Goal: Find specific page/section: Find specific page/section

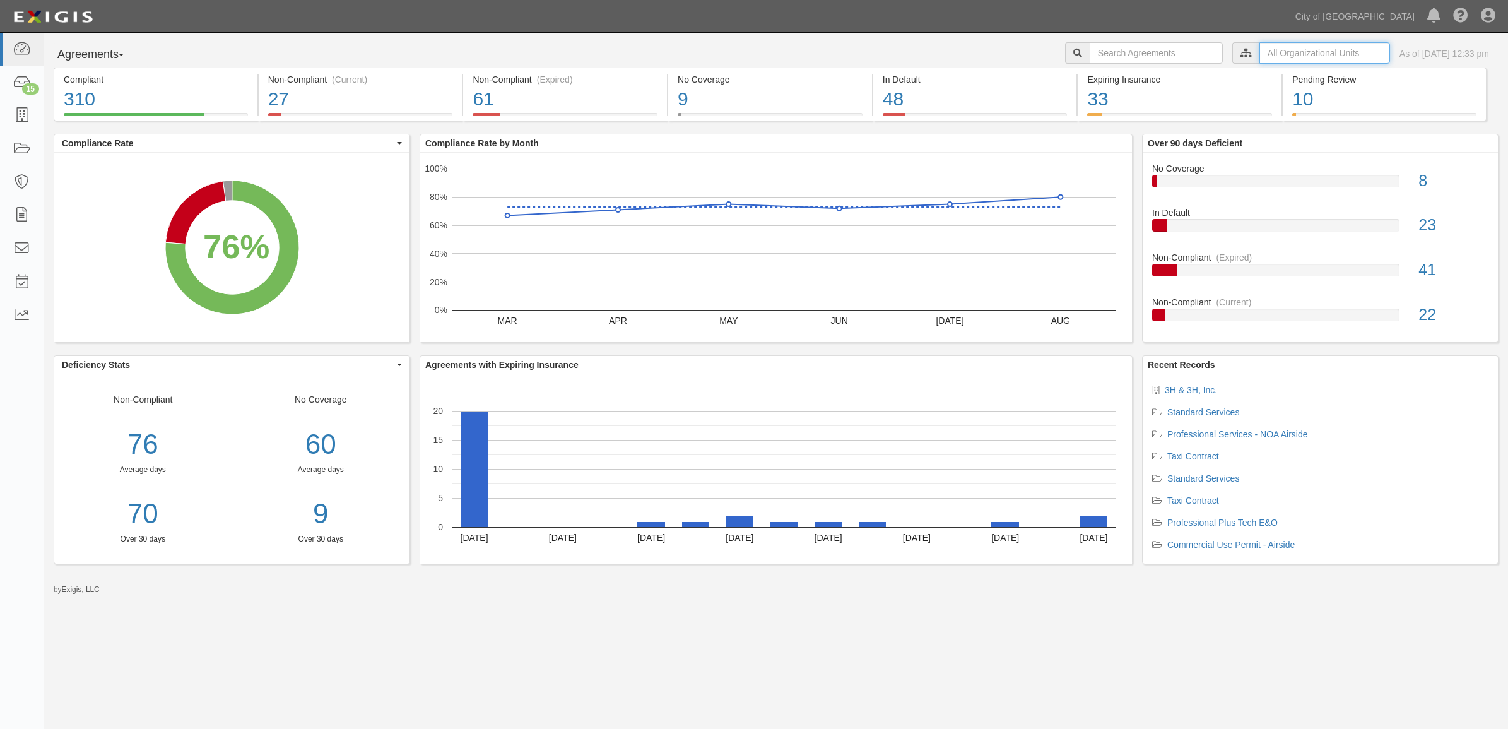
click at [1263, 47] on input "text" at bounding box center [1325, 52] width 131 height 21
click at [1112, 78] on icon at bounding box center [1113, 76] width 9 height 6
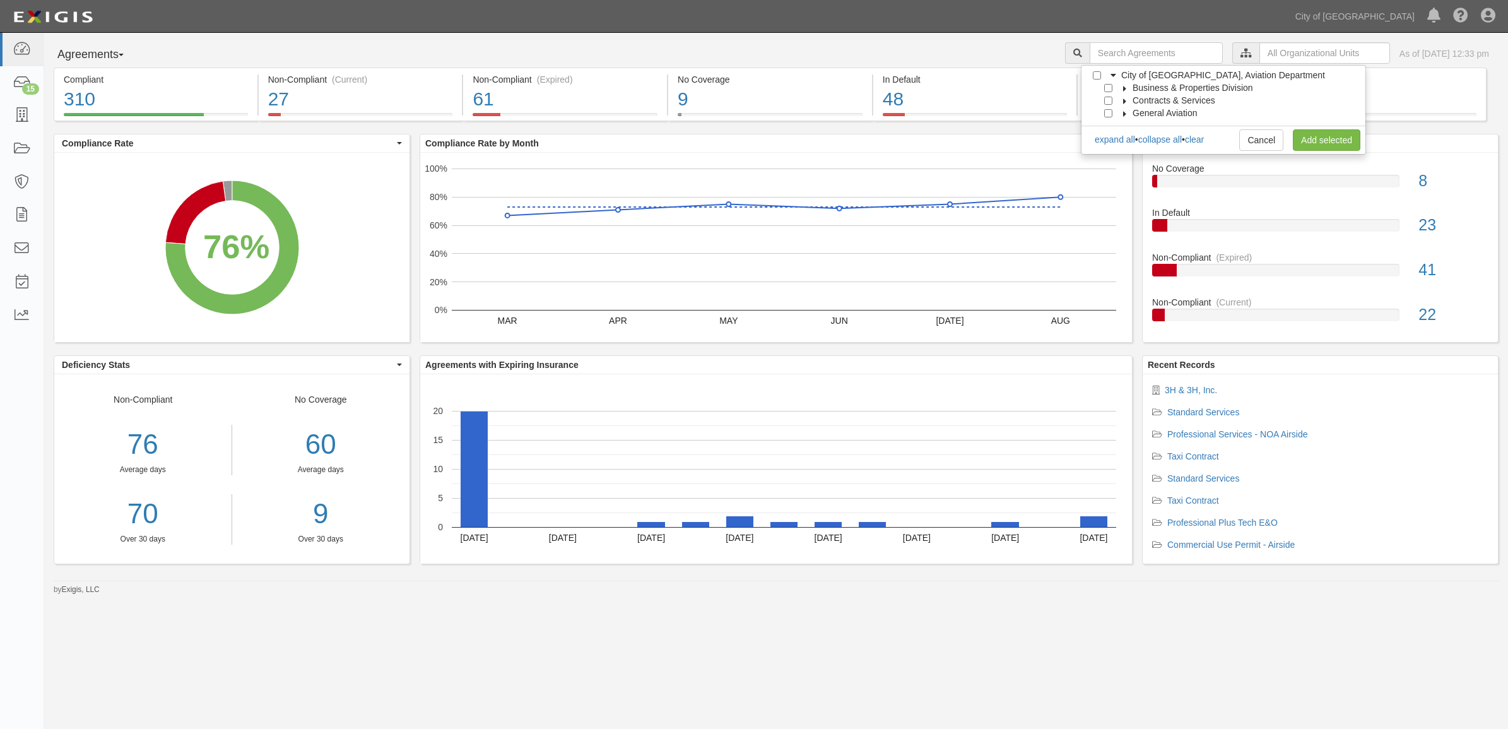
click at [1113, 102] on div at bounding box center [1111, 99] width 11 height 8
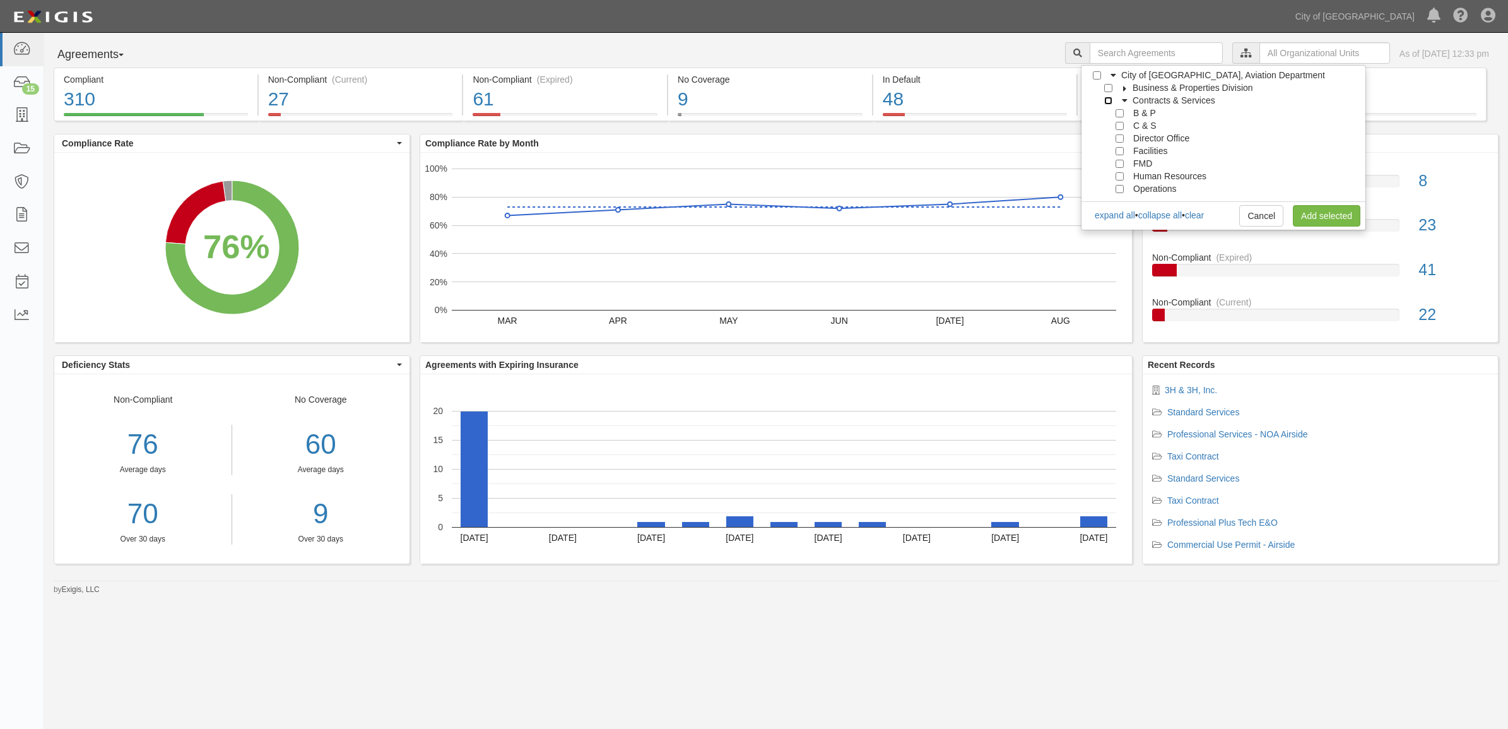
click at [1108, 100] on input "Contracts & Services" at bounding box center [1108, 101] width 8 height 8
checkbox input "true"
click at [1359, 224] on link "Add selected" at bounding box center [1327, 215] width 68 height 21
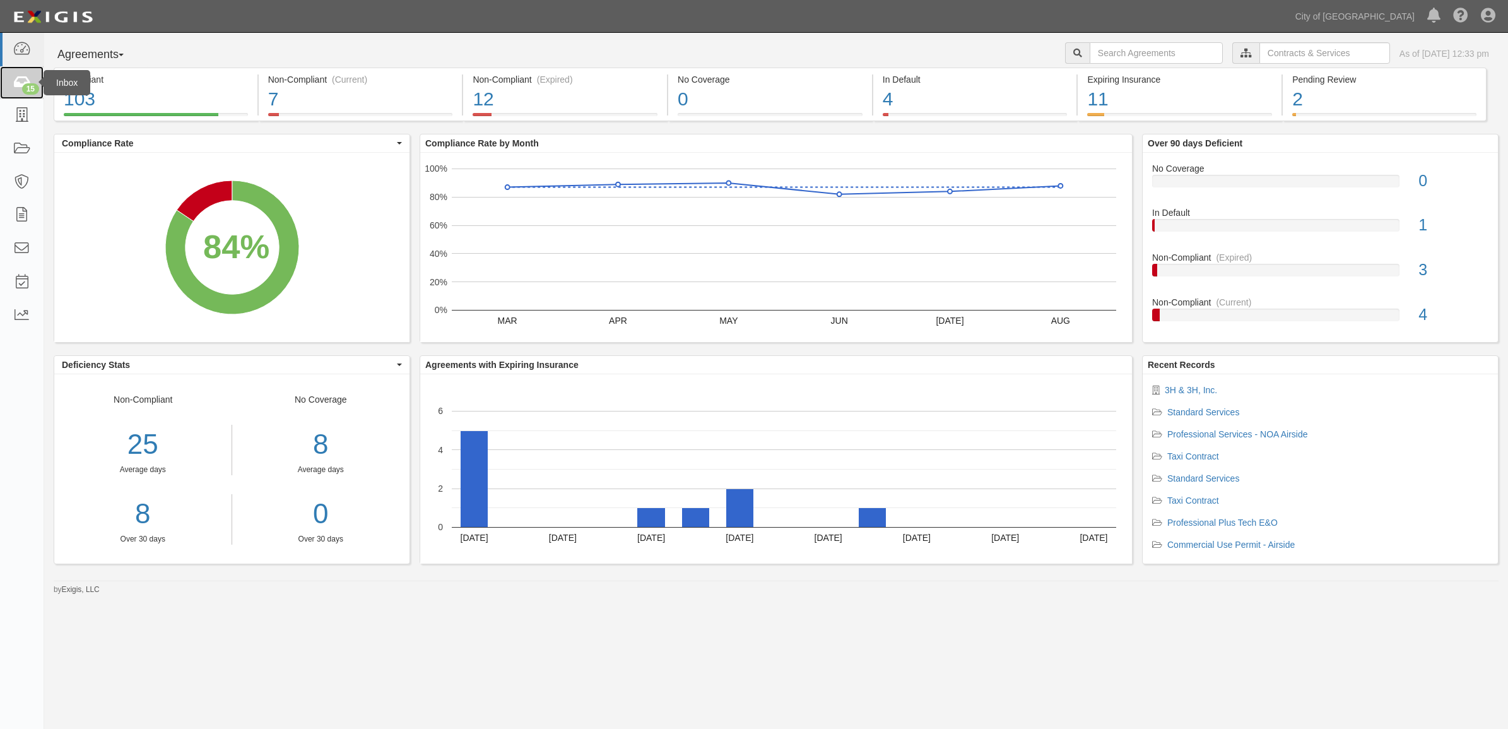
click at [18, 89] on icon at bounding box center [22, 83] width 18 height 15
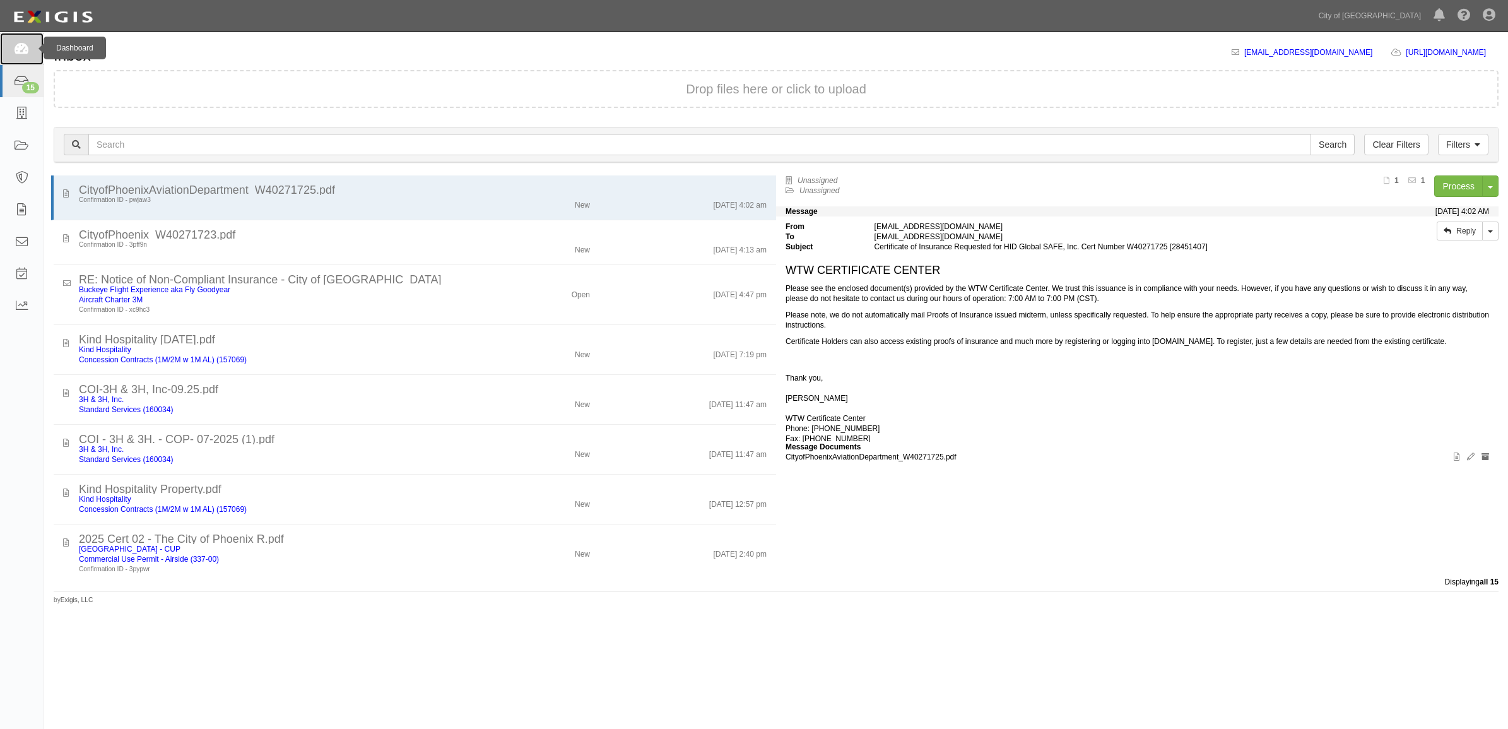
click at [27, 38] on link at bounding box center [22, 49] width 44 height 32
